Goal: Task Accomplishment & Management: Use online tool/utility

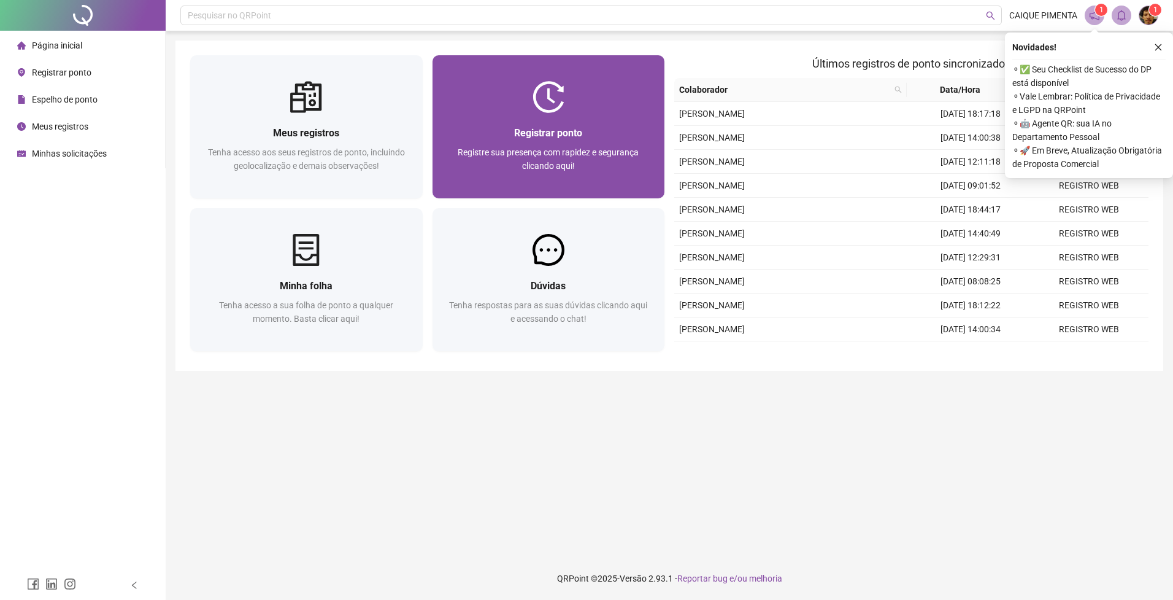
click at [555, 144] on div "Registrar ponto Registre sua presença com rapidez e segurança clicando aqui!" at bounding box center [548, 155] width 203 height 61
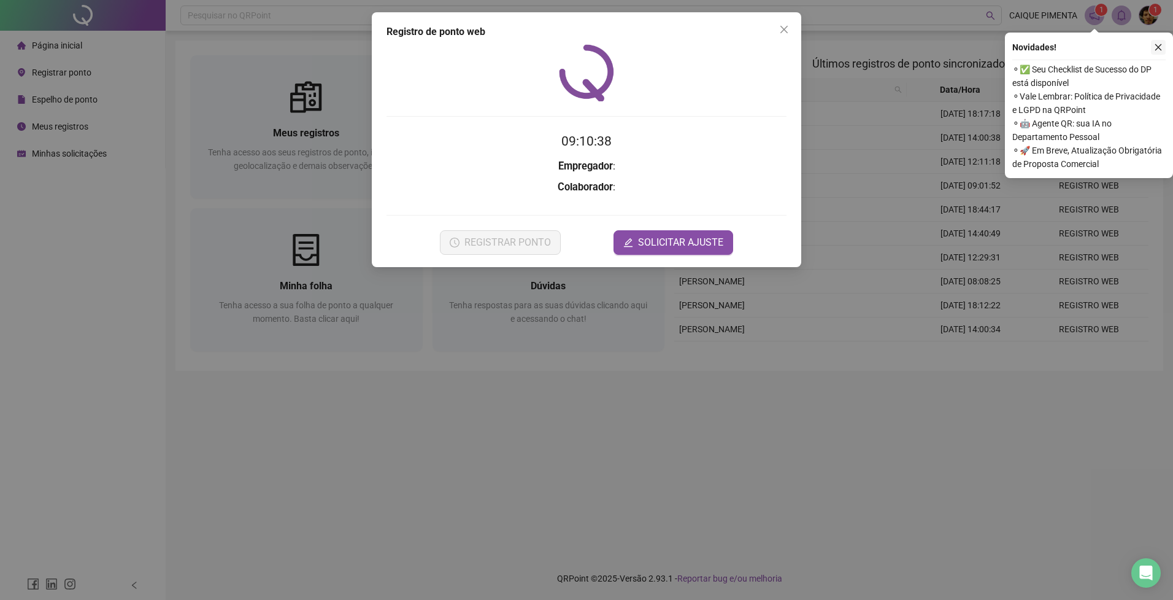
click at [1158, 47] on icon "close" at bounding box center [1158, 47] width 9 height 9
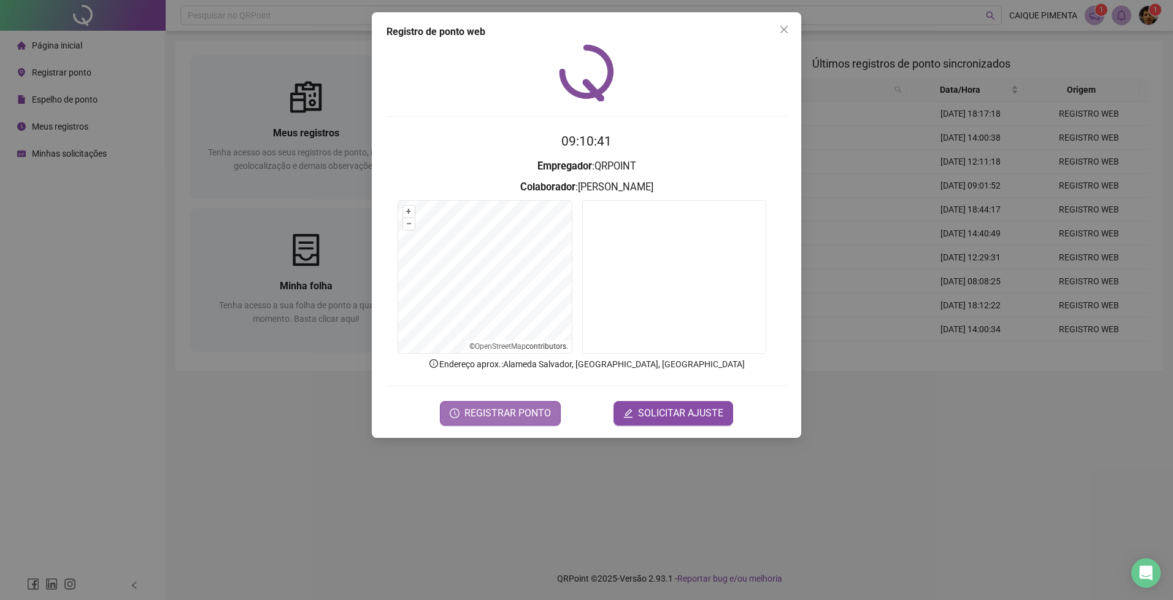
click at [498, 410] on span "REGISTRAR PONTO" at bounding box center [508, 413] width 87 height 15
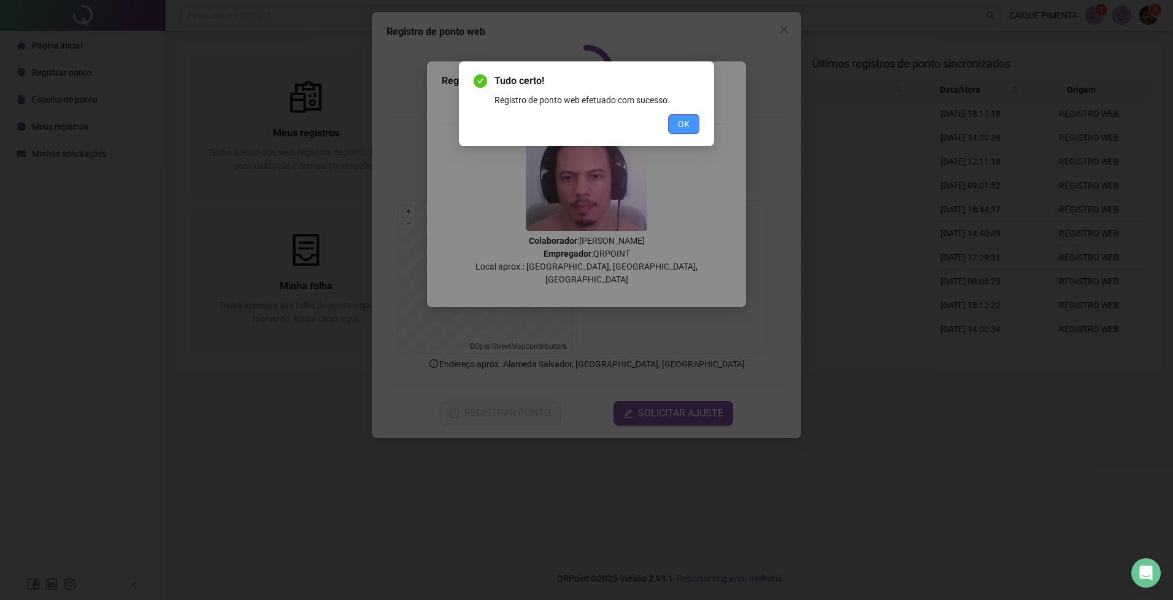
click at [681, 123] on span "OK" at bounding box center [684, 124] width 12 height 14
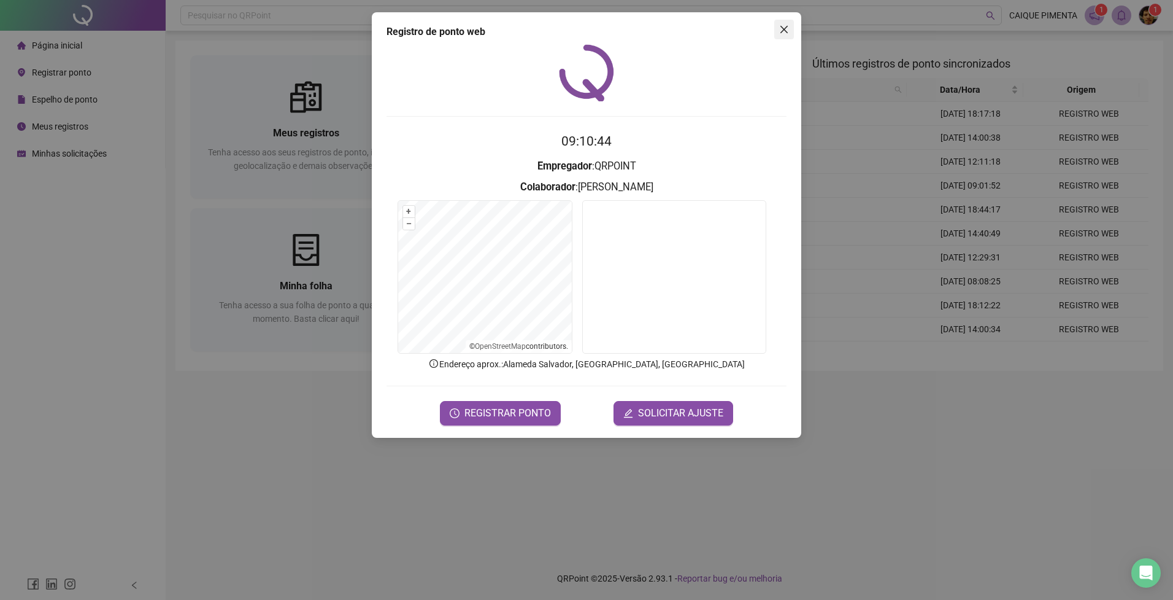
click at [781, 24] on button "Close" at bounding box center [785, 30] width 20 height 20
